Goal: Task Accomplishment & Management: Manage account settings

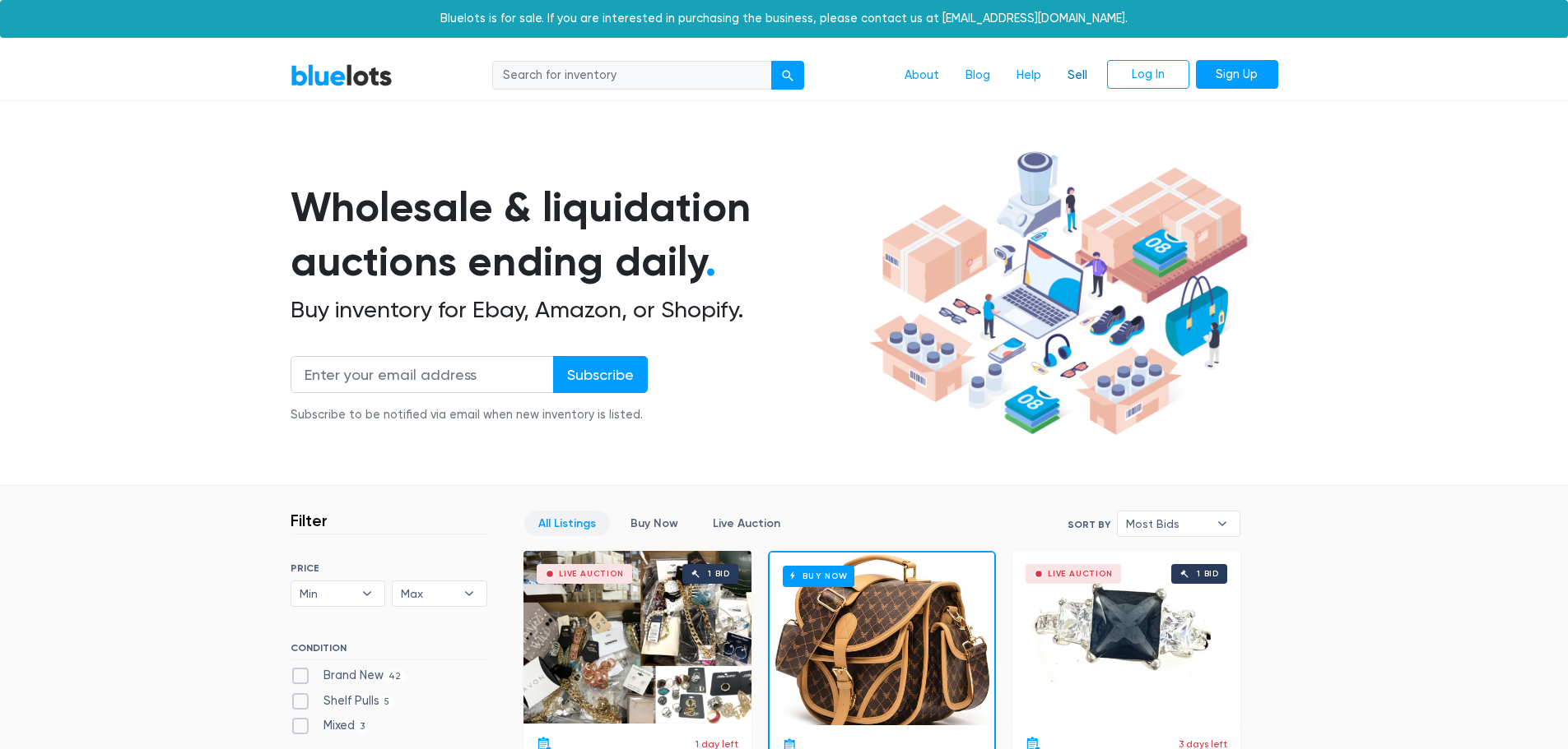
click at [1073, 70] on link "Sell" at bounding box center [1078, 76] width 46 height 32
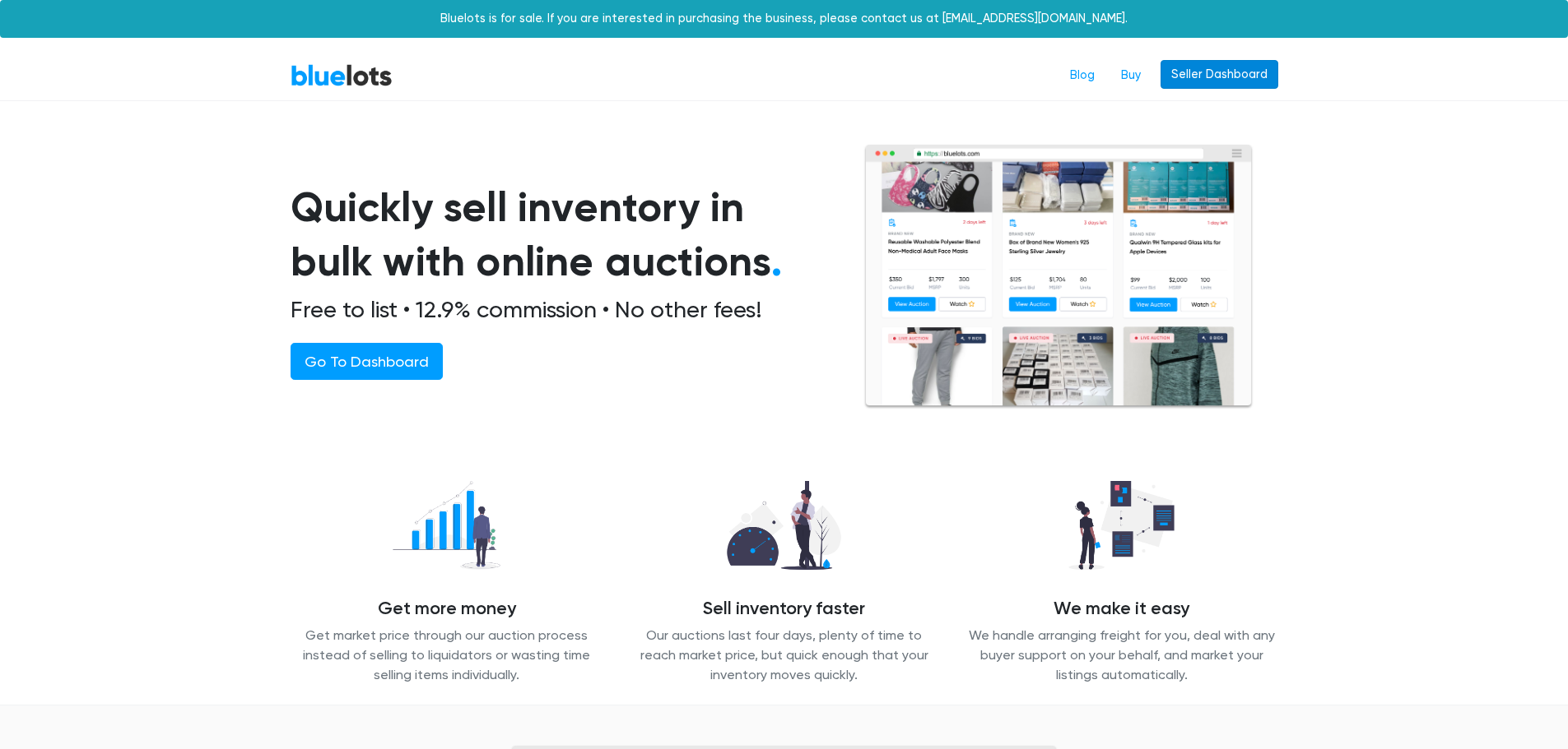
click at [1200, 69] on link "Seller Dashboard" at bounding box center [1219, 75] width 118 height 30
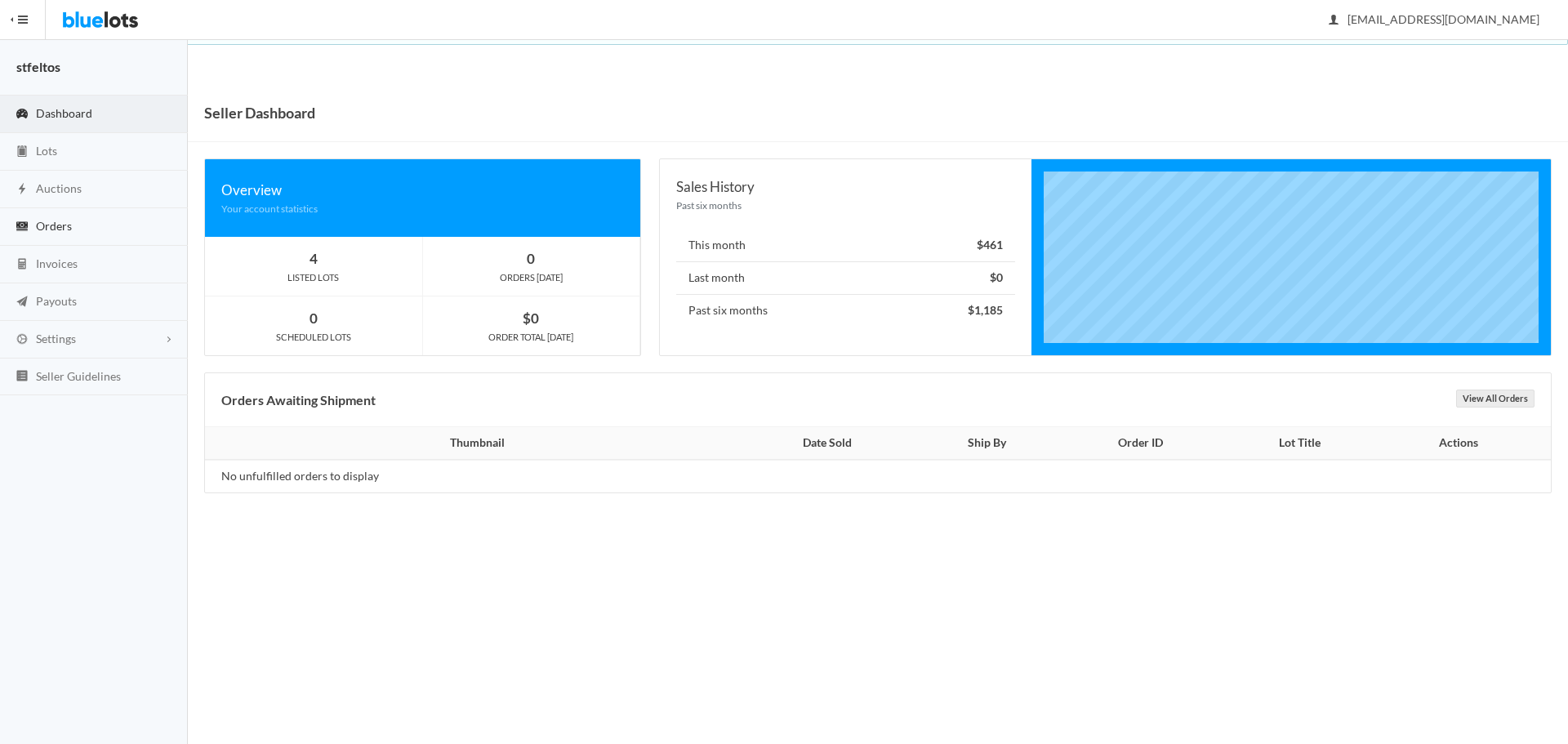
click at [55, 212] on link "Orders" at bounding box center [93, 227] width 188 height 37
